Goal: Task Accomplishment & Management: Use online tool/utility

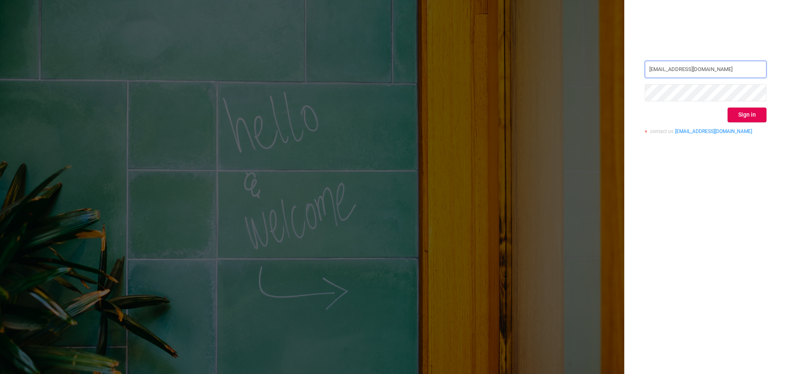
click at [705, 71] on input "[EMAIL_ADDRESS][DOMAIN_NAME]" at bounding box center [706, 69] width 122 height 17
type input "[EMAIL_ADDRESS][DOMAIN_NAME]"
click at [756, 113] on button "Sign in" at bounding box center [747, 114] width 39 height 15
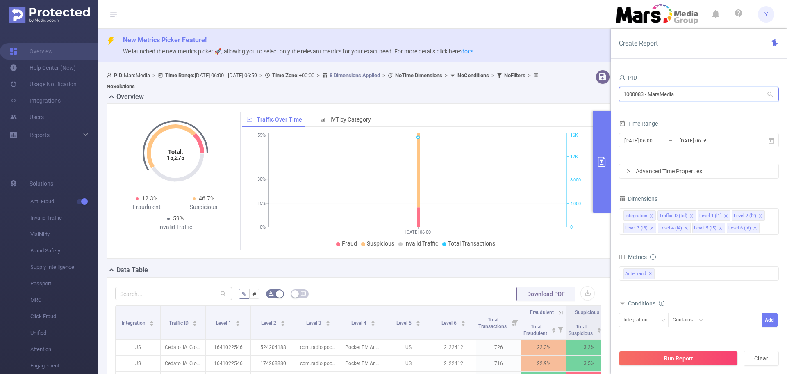
click at [698, 92] on input "1000083 - MarsMedia" at bounding box center [699, 94] width 160 height 14
drag, startPoint x: 690, startPoint y: 95, endPoint x: 600, endPoint y: 98, distance: 90.3
click at [600, 98] on section "PID: MarsMedia > Time Range: [DATE] 06:00 - [DATE] 06:59 > Time Zone: +00:00 > …" at bounding box center [442, 323] width 689 height 514
click at [653, 138] on li "1000053 - Mars_3" at bounding box center [699, 137] width 160 height 13
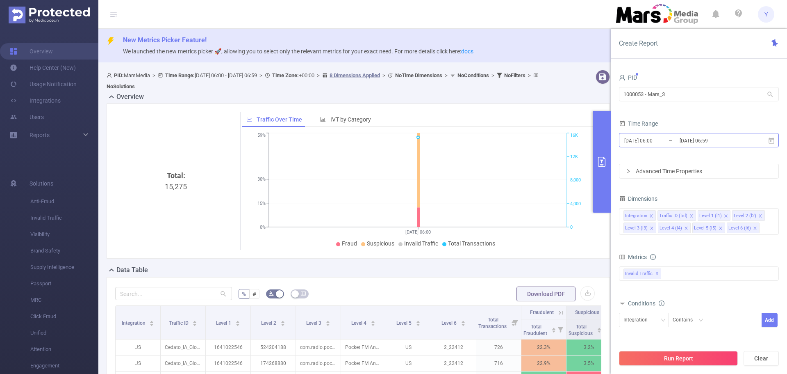
click at [680, 138] on input "[DATE] 06:59" at bounding box center [712, 140] width 66 height 11
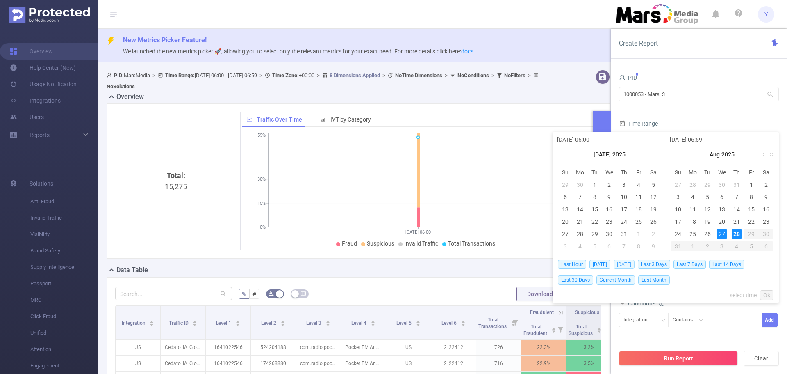
click at [623, 264] on span "[DATE]" at bounding box center [624, 264] width 21 height 9
type input "[DATE] 00:00"
type input "[DATE] 23:59"
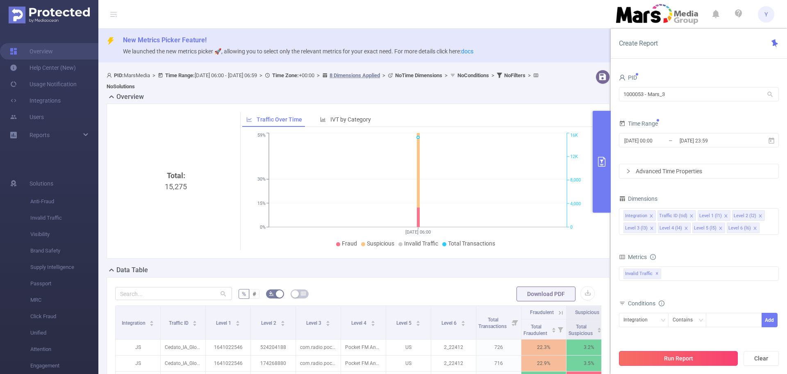
click at [673, 353] on button "Run Report" at bounding box center [678, 358] width 119 height 15
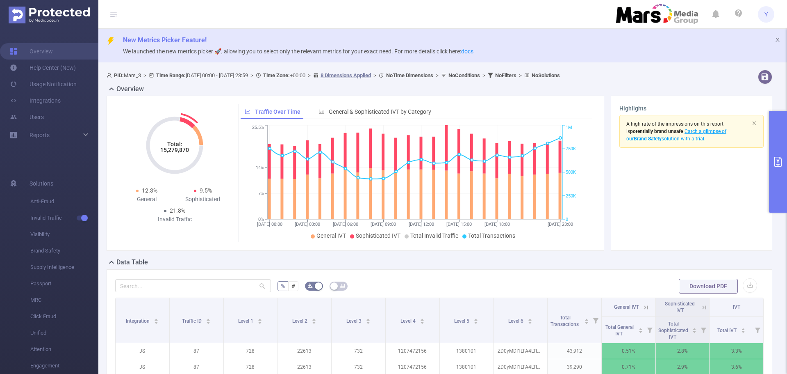
click at [180, 150] on tspan "15,279,870" at bounding box center [174, 149] width 29 height 7
copy tspan "15,279,870"
click at [780, 145] on button "primary" at bounding box center [778, 162] width 18 height 102
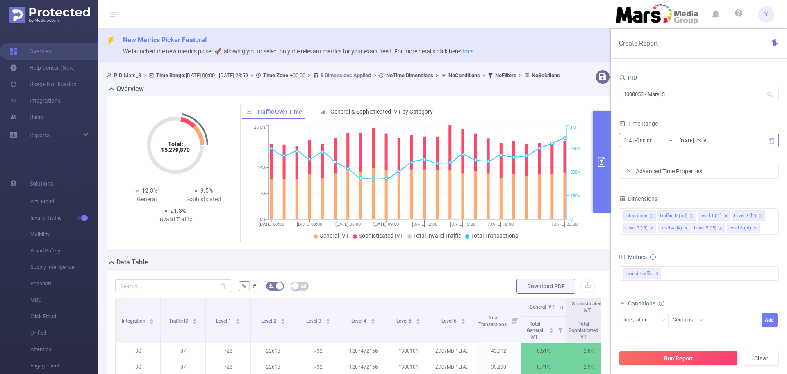
click at [678, 143] on input "[DATE] 00:00" at bounding box center [657, 140] width 66 height 11
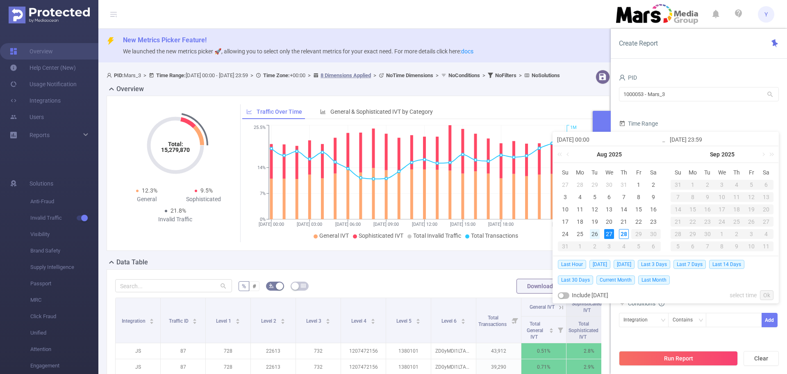
click at [594, 233] on div "26" at bounding box center [595, 234] width 10 height 10
type input "[DATE] 00:00"
type input "[DATE] 23:59"
type input "[DATE] 00:00"
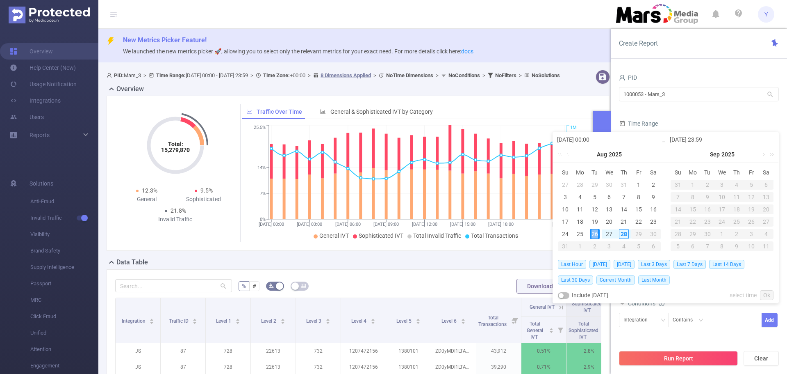
type input "[DATE] 23:59"
click at [770, 297] on link "Ok" at bounding box center [767, 295] width 14 height 10
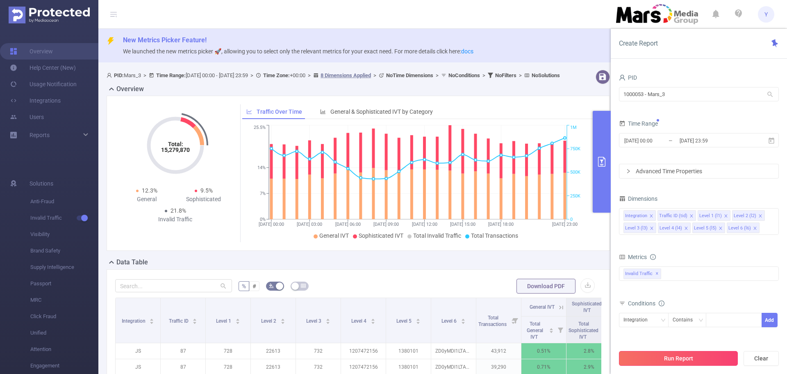
drag, startPoint x: 658, startPoint y: 365, endPoint x: 658, endPoint y: 361, distance: 4.9
click at [658, 365] on div "Run Report Clear" at bounding box center [699, 357] width 176 height 31
click at [658, 357] on button "Run Report" at bounding box center [678, 358] width 119 height 15
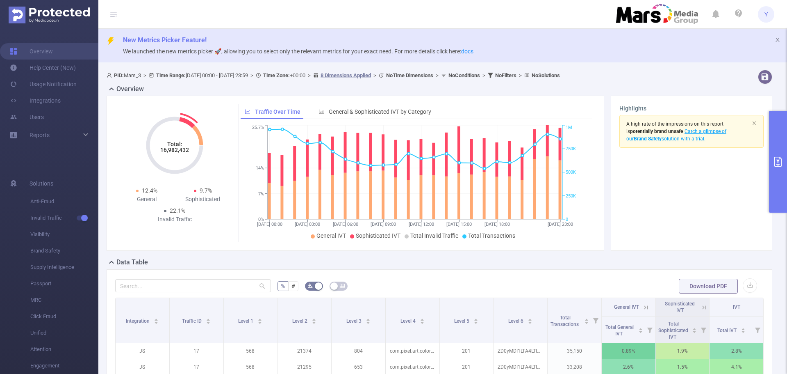
click at [169, 150] on tspan "16,982,432" at bounding box center [174, 149] width 29 height 7
copy tspan "16,982,432"
click at [779, 158] on icon "primary" at bounding box center [779, 162] width 10 height 10
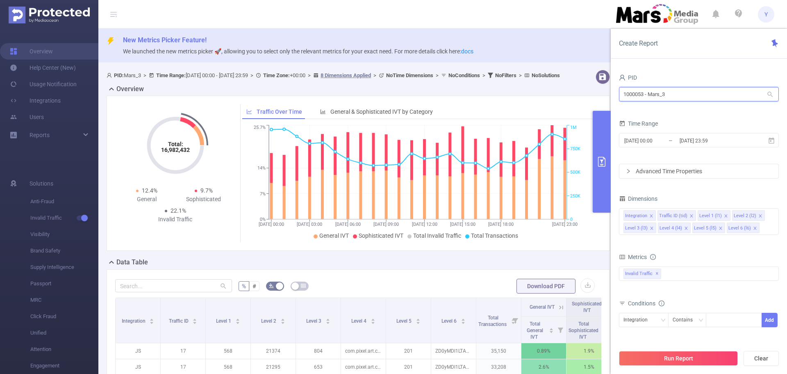
drag, startPoint x: 689, startPoint y: 94, endPoint x: 429, endPoint y: 94, distance: 260.0
click at [451, 94] on section "PID: Mars_3 > Time Range: [DATE] 00:00 - [DATE] 23:59 > Time Zone: +00:00 > 8 D…" at bounding box center [442, 320] width 689 height 509
type input "="
click at [665, 113] on li "1000083 - MarsMedia" at bounding box center [699, 111] width 160 height 13
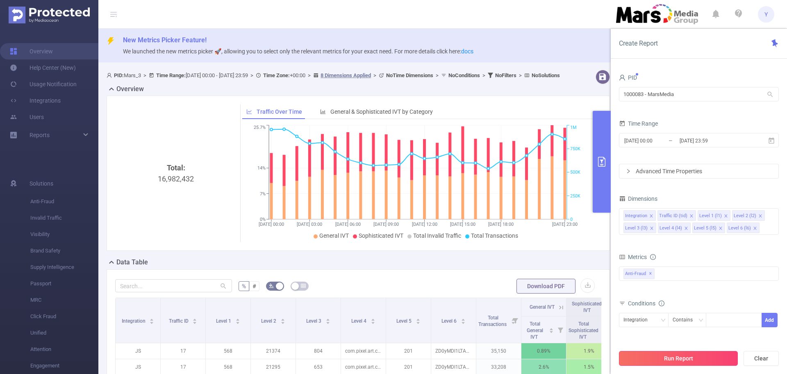
click at [693, 358] on button "Run Report" at bounding box center [678, 358] width 119 height 15
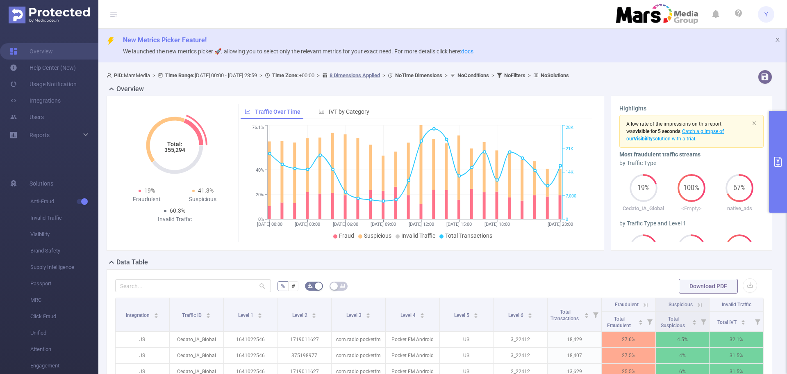
click at [176, 149] on tspan "355,294" at bounding box center [174, 149] width 21 height 7
copy tspan "355,294"
click at [775, 162] on icon "primary" at bounding box center [778, 162] width 7 height 10
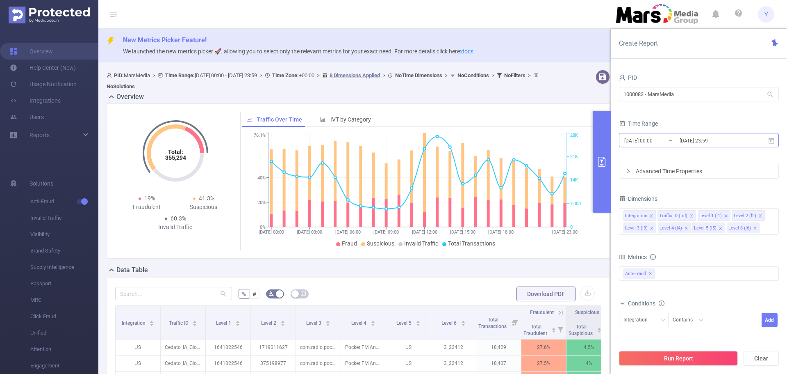
click at [736, 139] on input "[DATE] 23:59" at bounding box center [712, 140] width 66 height 11
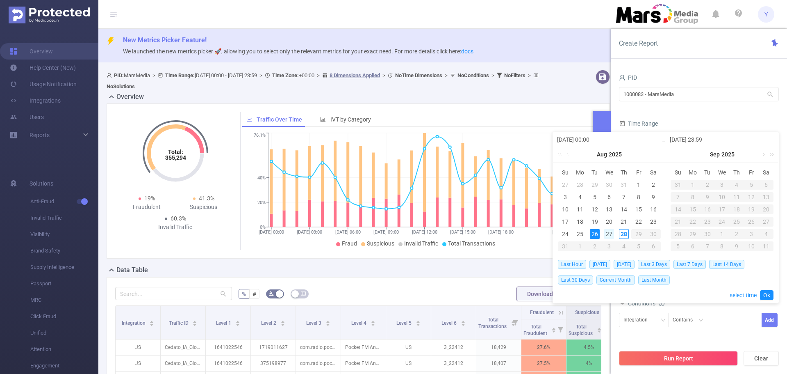
click at [606, 234] on div "27" at bounding box center [610, 234] width 10 height 10
type input "[DATE] 00:00"
type input "[DATE] 23:59"
type input "[DATE] 00:00"
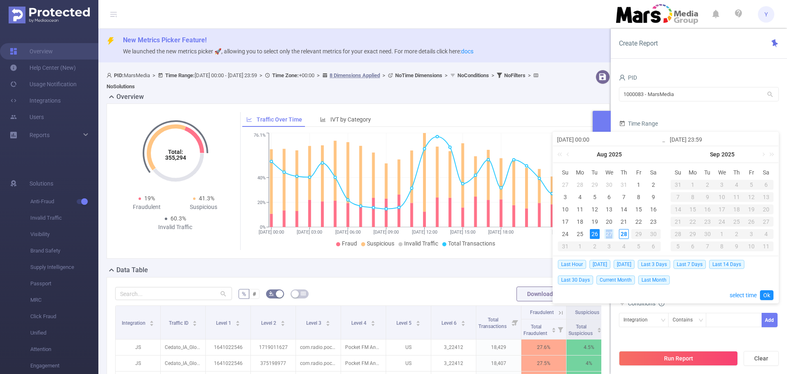
type input "[DATE] 23:59"
click at [767, 297] on link "Ok" at bounding box center [767, 295] width 14 height 10
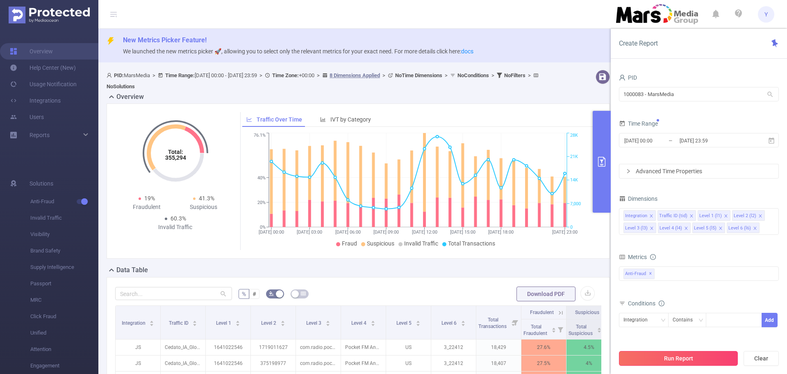
click at [718, 360] on button "Run Report" at bounding box center [678, 358] width 119 height 15
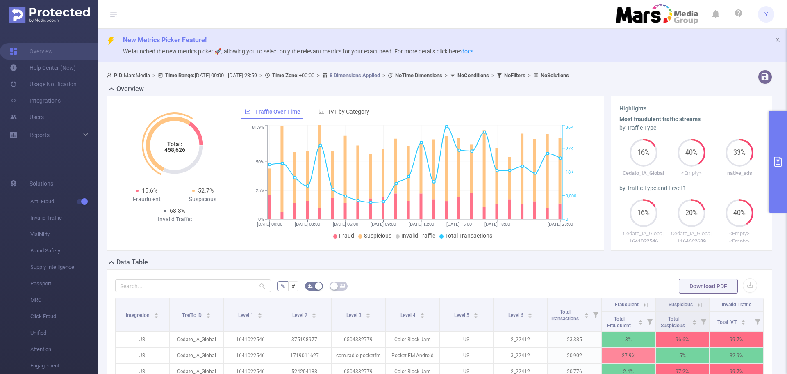
click at [174, 153] on tspan "458,626" at bounding box center [174, 149] width 21 height 7
copy tspan "458,626"
click at [767, 8] on span "Y" at bounding box center [766, 14] width 3 height 16
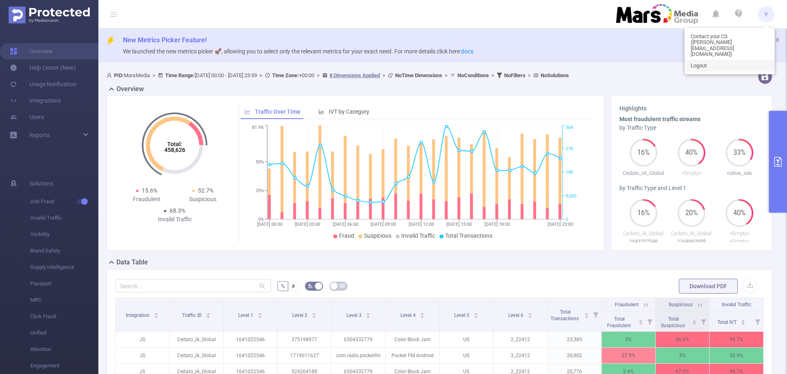
click at [717, 60] on link "Logout" at bounding box center [730, 65] width 90 height 11
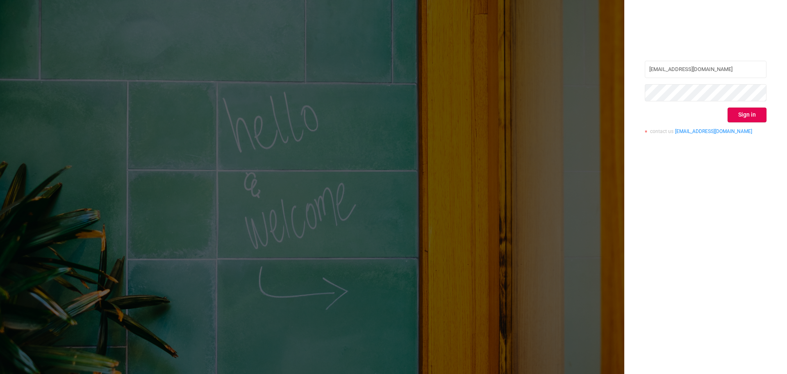
drag, startPoint x: 709, startPoint y: 59, endPoint x: 702, endPoint y: 60, distance: 7.0
click at [705, 58] on div "[PERSON_NAME][EMAIL_ADDRESS][DOMAIN_NAME] Sign in contact us [EMAIL_ADDRESS][DO…" at bounding box center [706, 187] width 163 height 374
click at [705, 67] on input "[EMAIL_ADDRESS][DOMAIN_NAME]" at bounding box center [706, 69] width 122 height 17
type input "[EMAIL_ADDRESS][DOMAIN_NAME]"
click at [738, 108] on button "Sign in" at bounding box center [747, 114] width 39 height 15
